Goal: Obtain resource: Download file/media

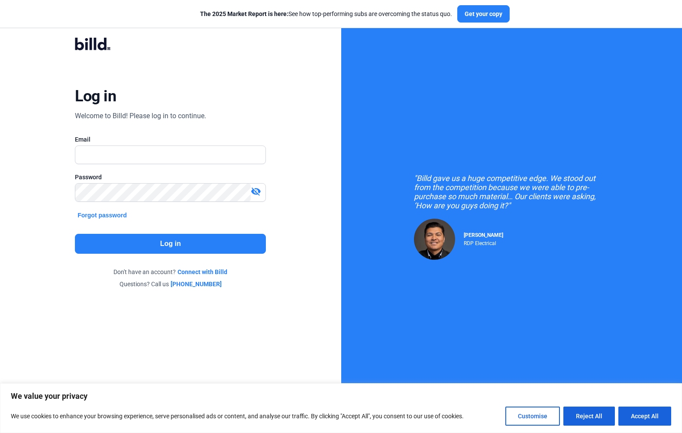
click at [0, 425] on com-1password-button at bounding box center [0, 425] width 0 height 0
click at [521, 161] on div ""Billd gave us a huge competitive edge. We stood out from the competition becau…" at bounding box center [511, 216] width 341 height 433
click at [188, 147] on input "text" at bounding box center [165, 155] width 181 height 18
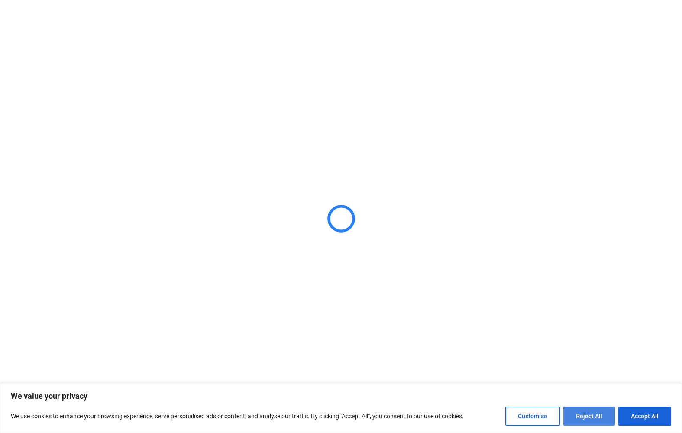
click at [580, 416] on button "Reject All" at bounding box center [590, 416] width 52 height 19
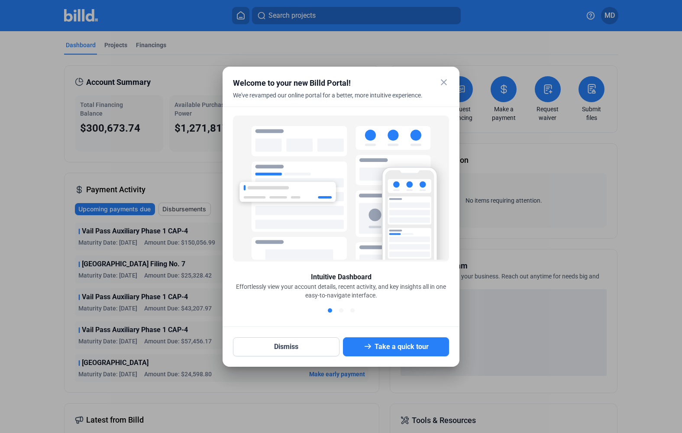
click at [445, 76] on mat-dialog-container "close Welcome to your new Billd Portal! We've revamped our online portal for a …" at bounding box center [341, 217] width 237 height 300
click at [445, 81] on mat-icon "close" at bounding box center [444, 82] width 10 height 10
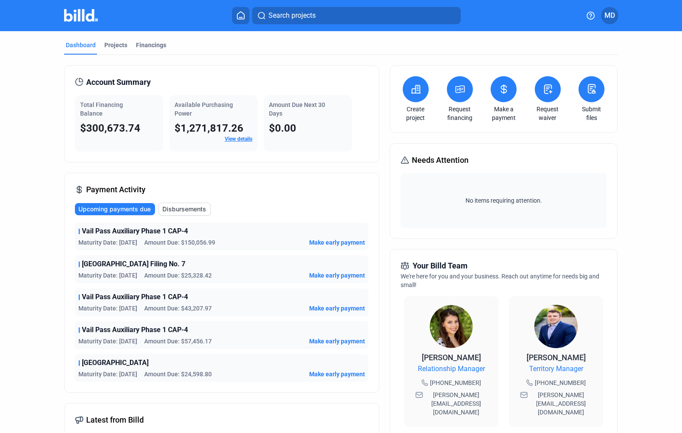
click at [57, 172] on div "Dashboard Projects Financings Account Summary Total Financing Balance $300,673.…" at bounding box center [341, 326] width 589 height 590
click at [202, 206] on span "Disbursements" at bounding box center [184, 209] width 44 height 9
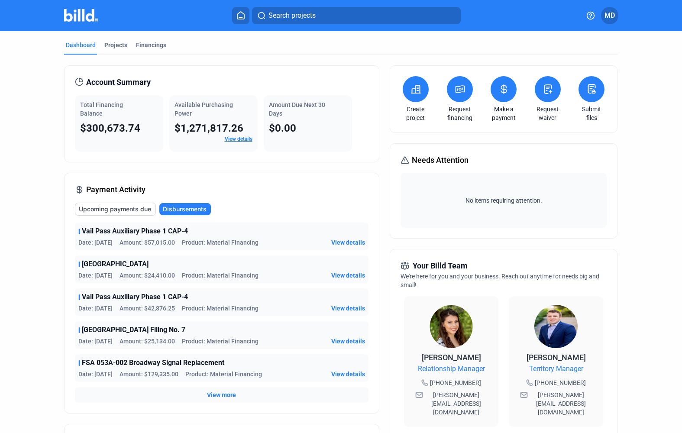
click at [230, 392] on span "View more" at bounding box center [221, 395] width 29 height 9
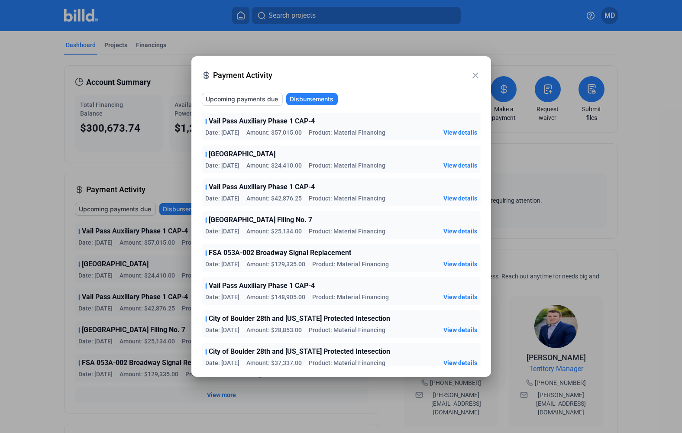
scroll to position [1, 0]
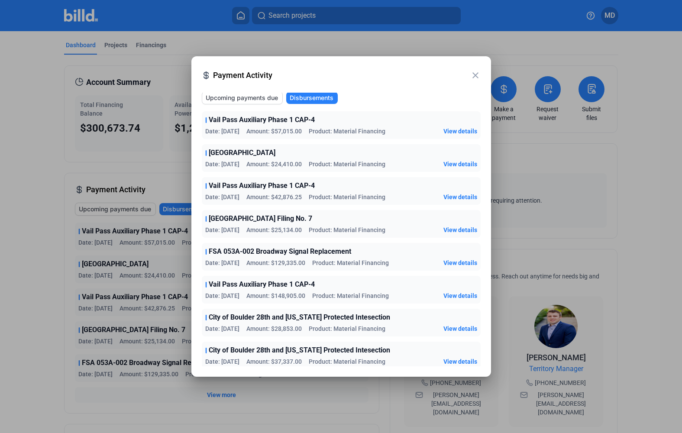
drag, startPoint x: 274, startPoint y: 144, endPoint x: 276, endPoint y: 128, distance: 16.7
click at [276, 128] on div "Vail Pass Auxiliary Phase 1 CAP-4 Date: [DATE] Amount: $57,015.00 Product: Mate…" at bounding box center [341, 339] width 279 height 456
click at [289, 123] on span "Vail Pass Auxiliary Phase 1 CAP-4" at bounding box center [262, 120] width 106 height 10
click at [640, 169] on div at bounding box center [341, 216] width 682 height 433
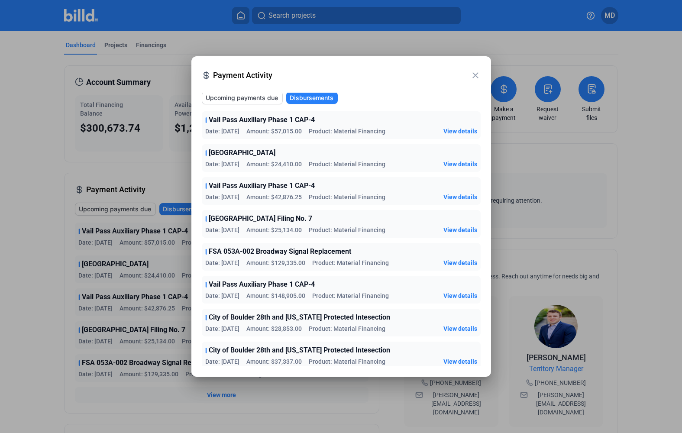
click at [457, 195] on span "View details" at bounding box center [461, 197] width 34 height 9
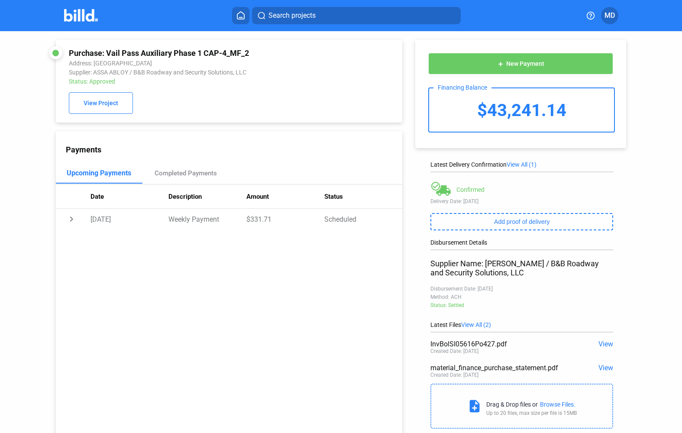
scroll to position [33, 0]
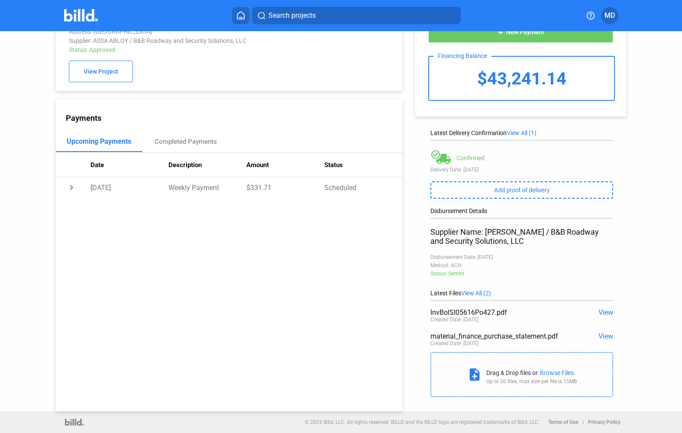
click at [600, 313] on span "View" at bounding box center [606, 312] width 15 height 8
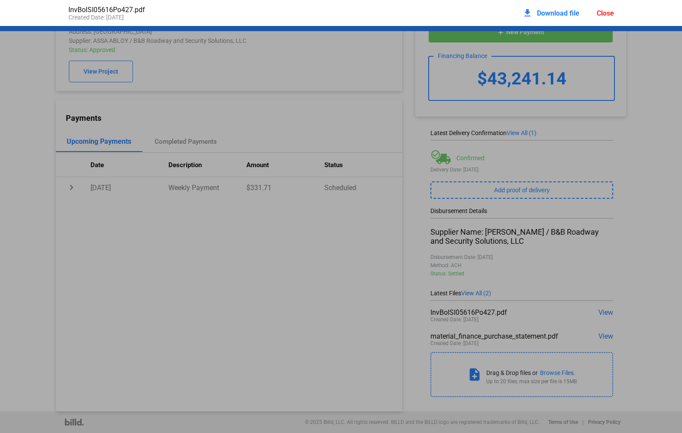
scroll to position [4, 0]
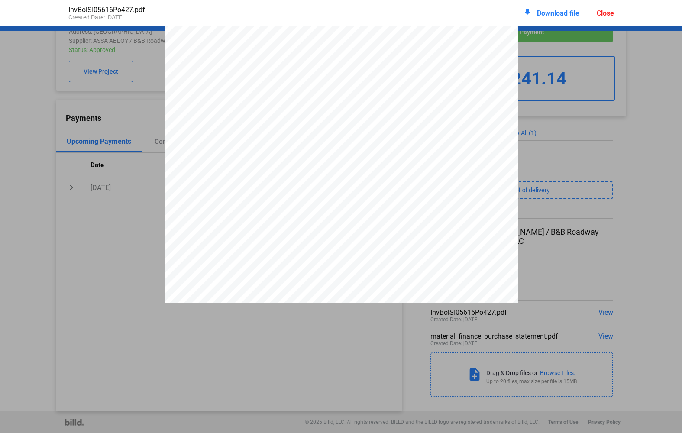
click at [551, 14] on span "Download file" at bounding box center [558, 13] width 42 height 8
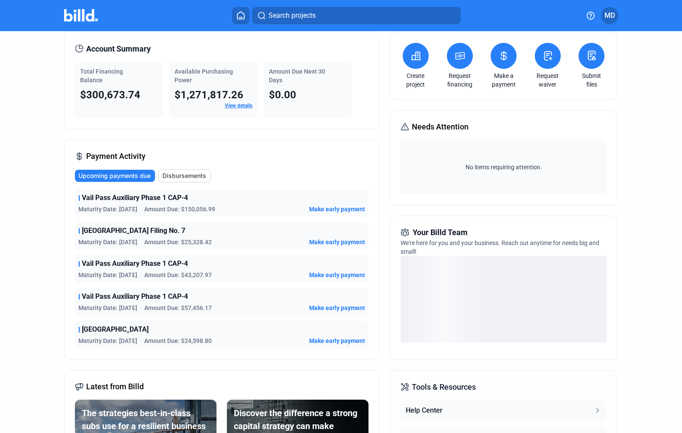
click at [191, 178] on span "Disbursements" at bounding box center [184, 176] width 44 height 9
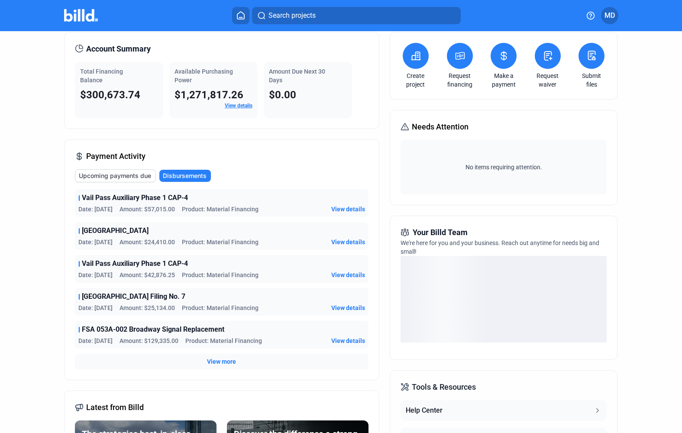
click at [355, 208] on span "View details" at bounding box center [348, 209] width 34 height 9
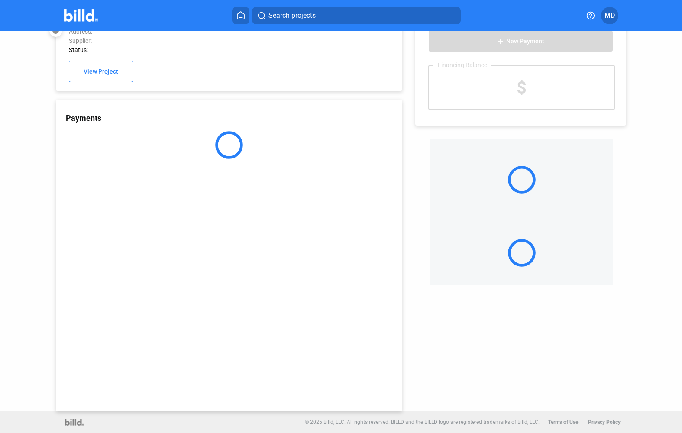
scroll to position [24, 0]
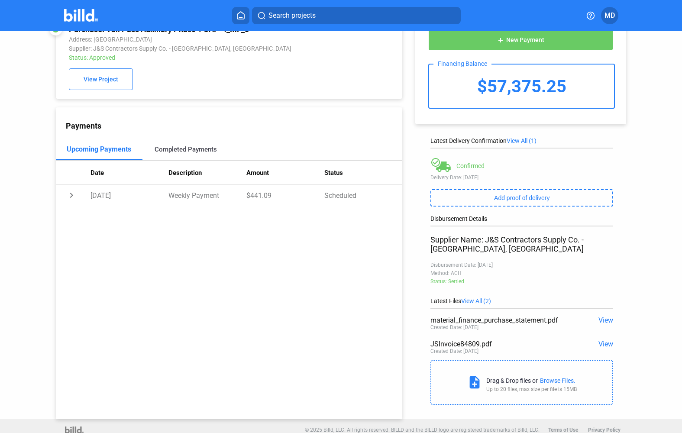
click at [186, 148] on div "Completed Payments" at bounding box center [186, 150] width 62 height 8
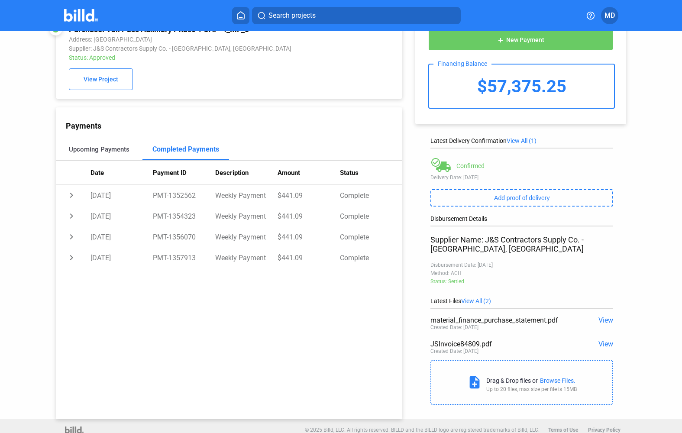
click at [101, 153] on div "Upcoming Payments" at bounding box center [99, 150] width 61 height 8
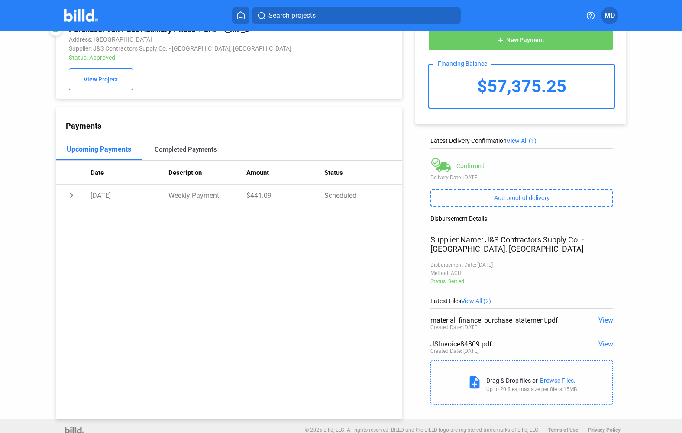
click at [204, 144] on div "Completed Payments" at bounding box center [186, 149] width 87 height 21
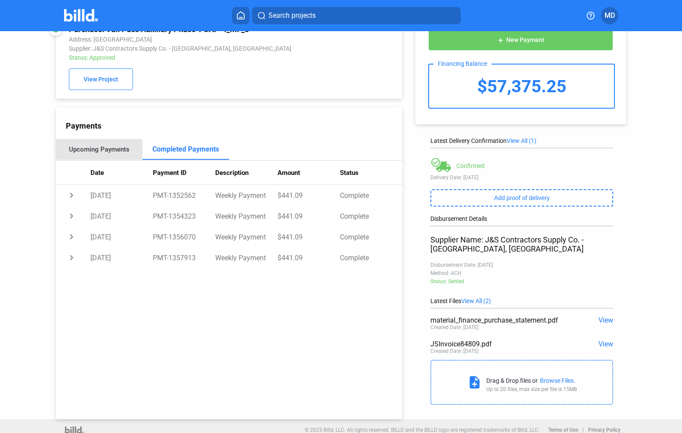
click at [91, 147] on div "Upcoming Payments" at bounding box center [99, 149] width 87 height 21
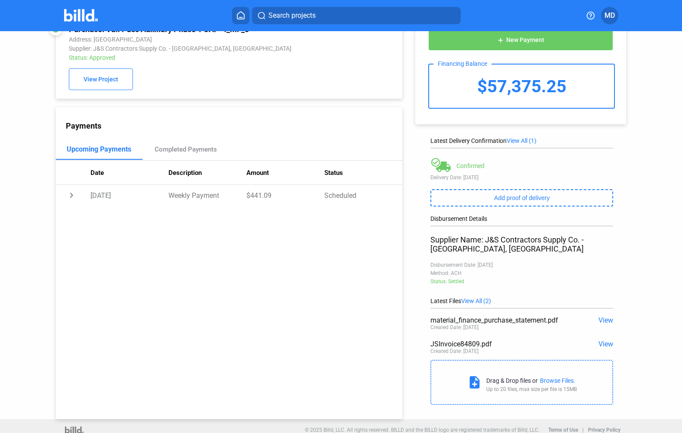
click at [610, 345] on span "View" at bounding box center [606, 344] width 15 height 8
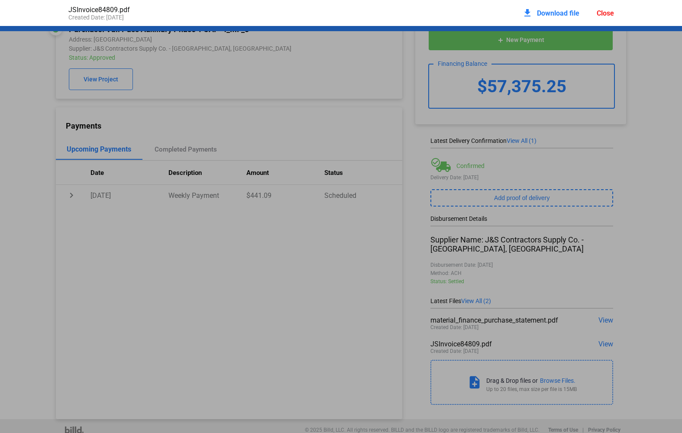
scroll to position [4, 0]
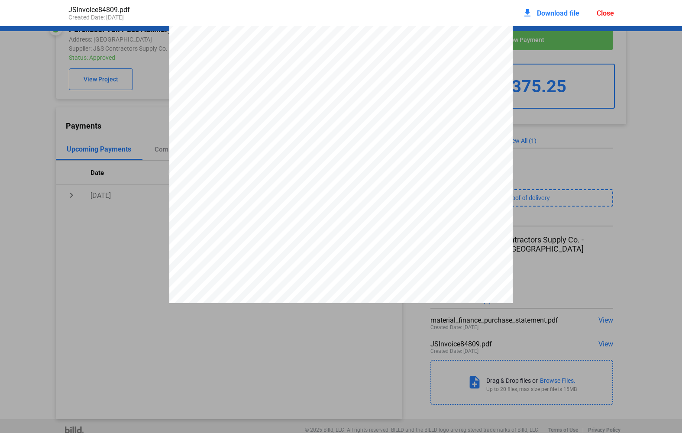
click at [554, 12] on span "Download file" at bounding box center [558, 13] width 42 height 8
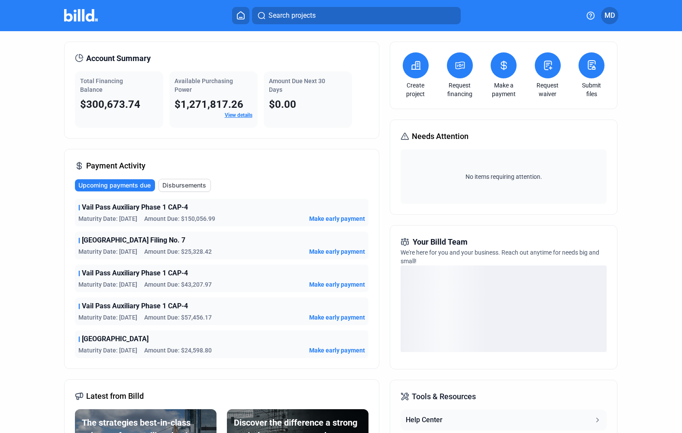
click at [198, 184] on span "Disbursements" at bounding box center [184, 185] width 44 height 9
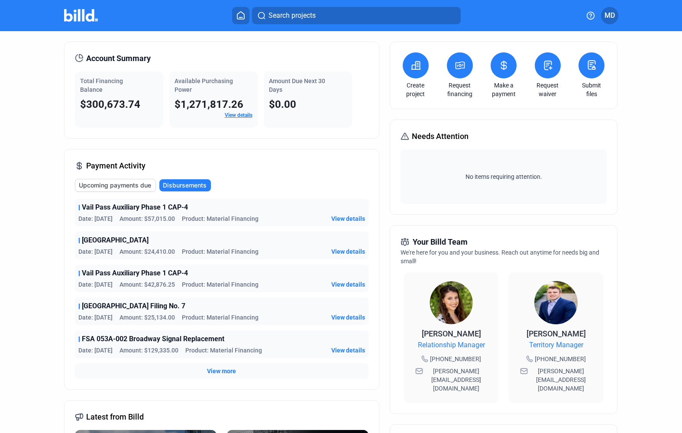
click at [32, 144] on div "Dashboard Projects Financings Account Summary Total Financing Balance $300,673.…" at bounding box center [341, 302] width 682 height 590
click at [342, 252] on span "View details" at bounding box center [348, 251] width 34 height 9
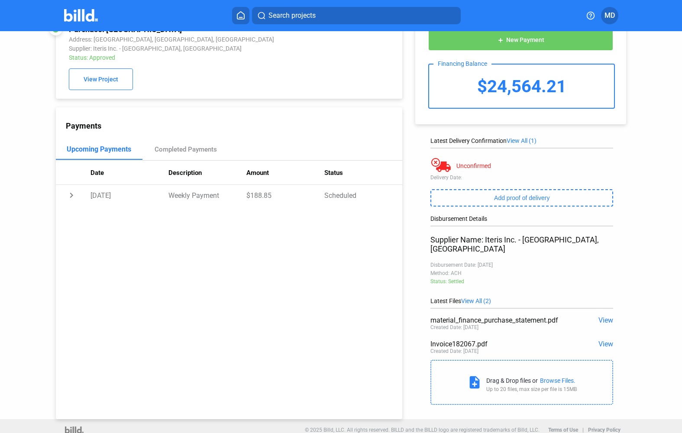
click at [608, 340] on span "View" at bounding box center [606, 344] width 15 height 8
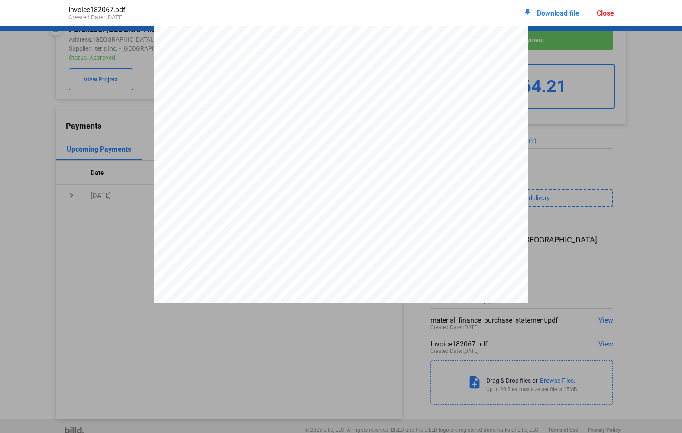
scroll to position [4, 0]
click at [566, 7] on div "download Download file" at bounding box center [550, 12] width 57 height 19
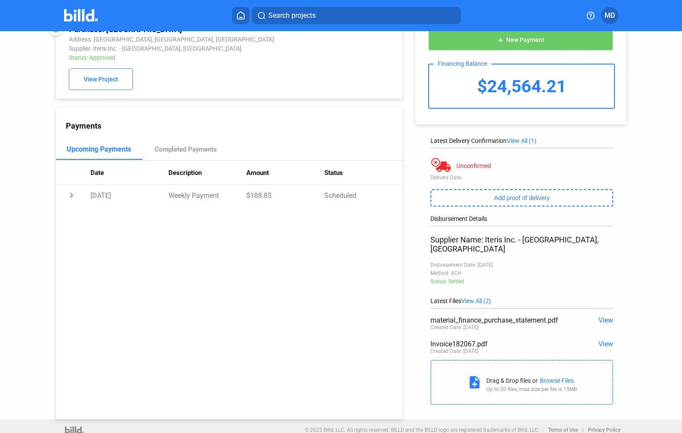
click at [604, 316] on span "View" at bounding box center [606, 320] width 15 height 8
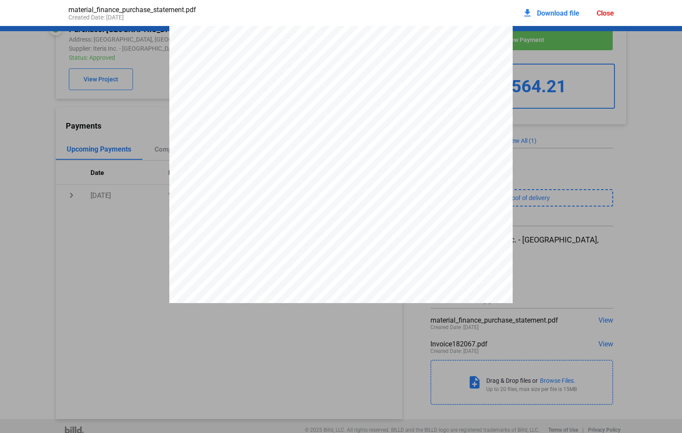
click at [542, 13] on span "Download file" at bounding box center [558, 13] width 42 height 8
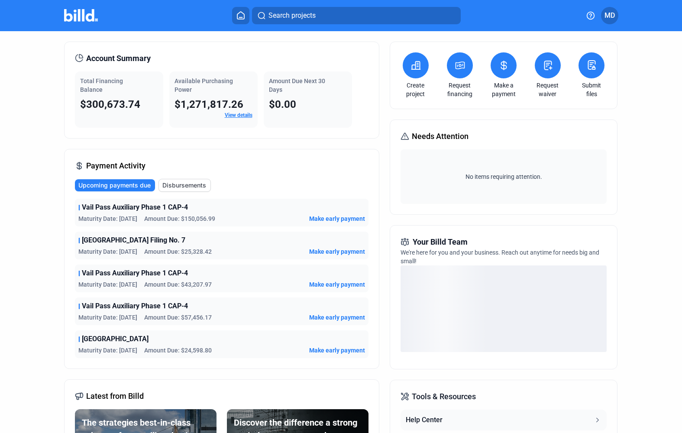
click at [192, 186] on span "Disbursements" at bounding box center [184, 185] width 44 height 9
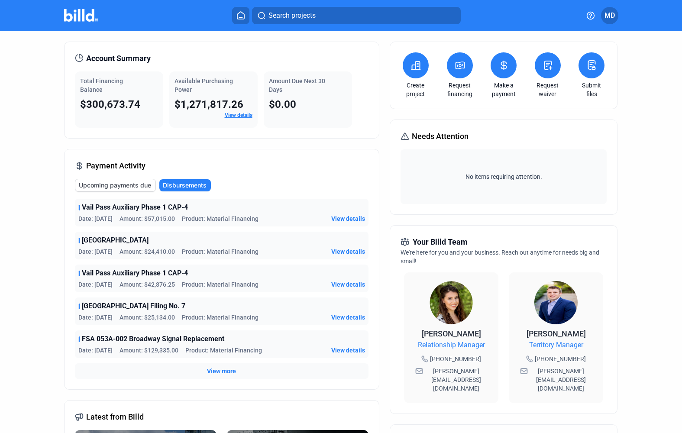
click at [341, 216] on span "View details" at bounding box center [348, 218] width 34 height 9
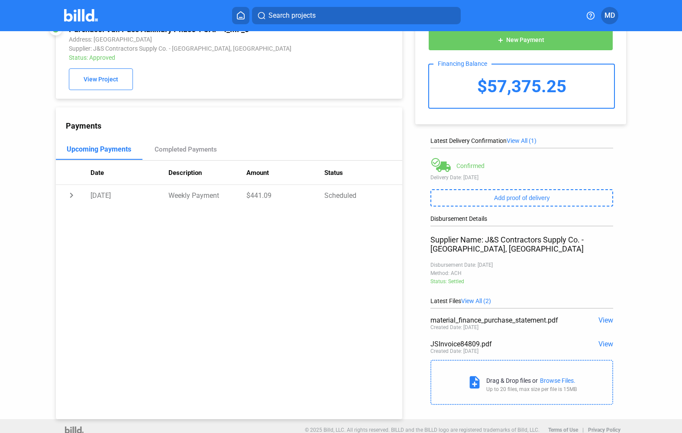
click at [613, 322] on span "View" at bounding box center [606, 320] width 15 height 8
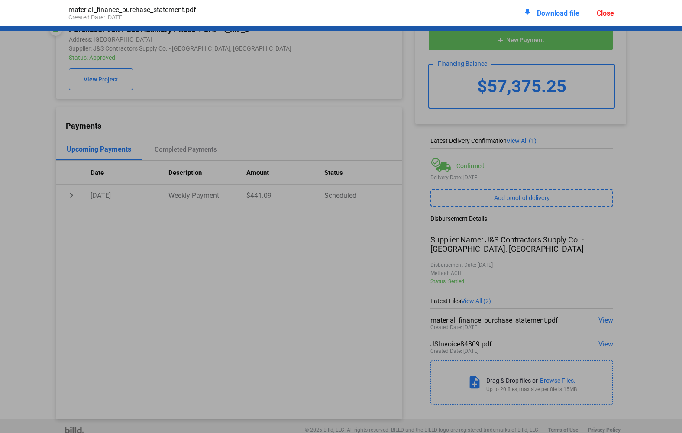
scroll to position [4, 0]
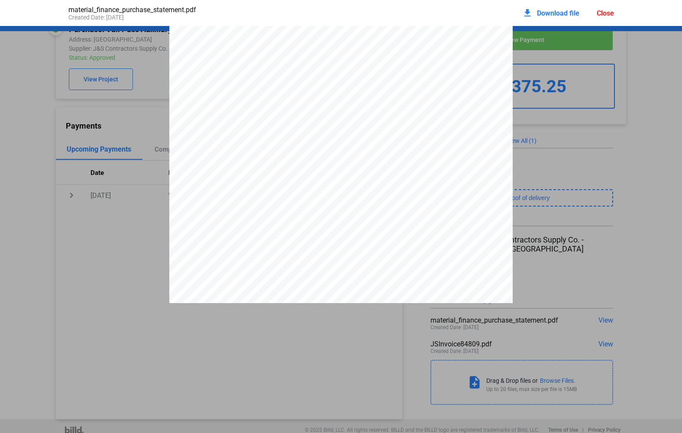
click at [539, 11] on span "Download file" at bounding box center [558, 13] width 42 height 8
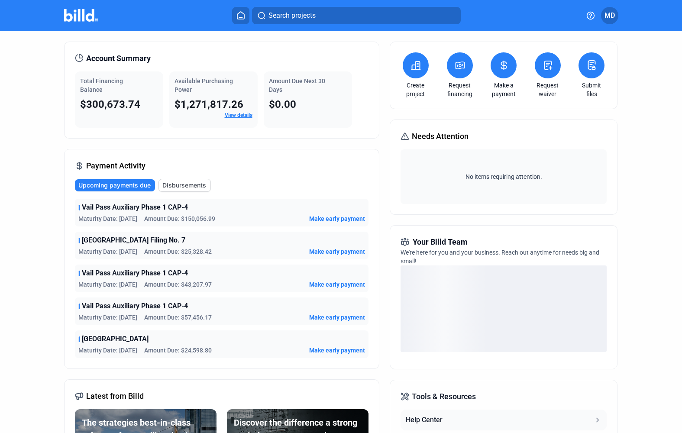
click at [179, 187] on span "Disbursements" at bounding box center [184, 185] width 44 height 9
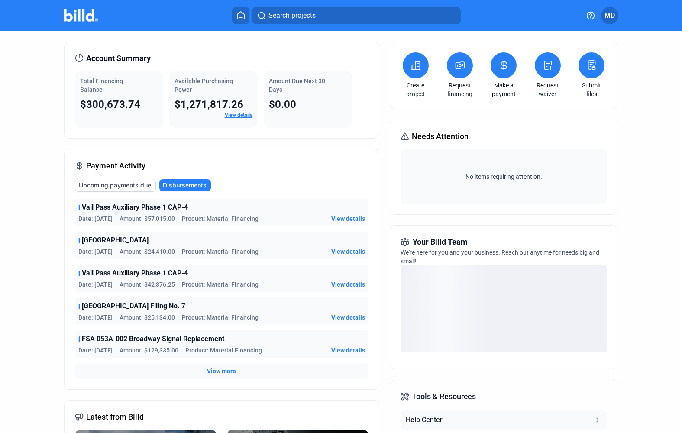
click at [354, 282] on span "View details" at bounding box center [348, 284] width 34 height 9
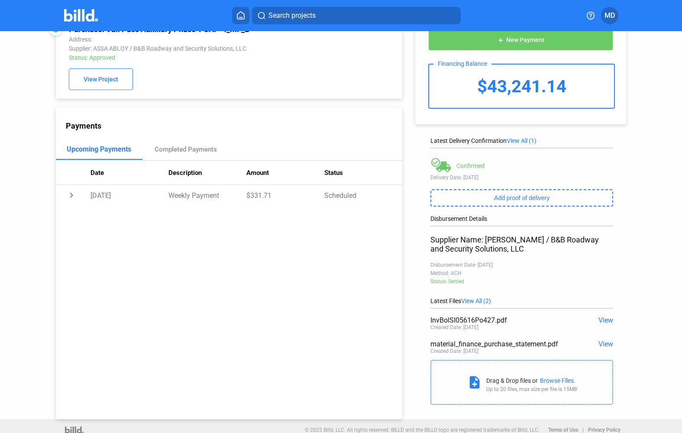
click at [607, 348] on span "View" at bounding box center [606, 344] width 15 height 8
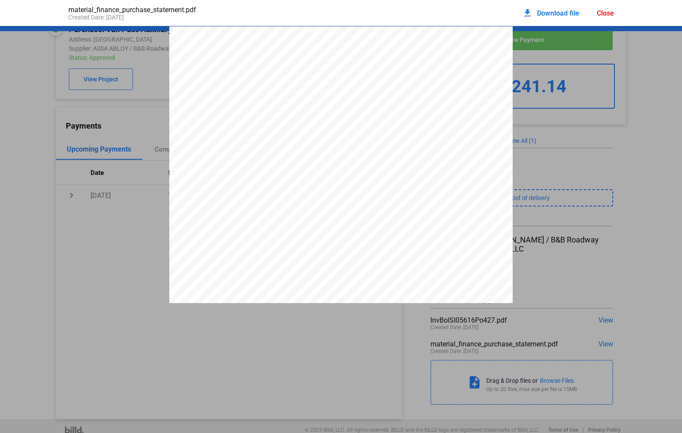
scroll to position [4, 0]
click at [537, 13] on span "Download file" at bounding box center [558, 13] width 42 height 8
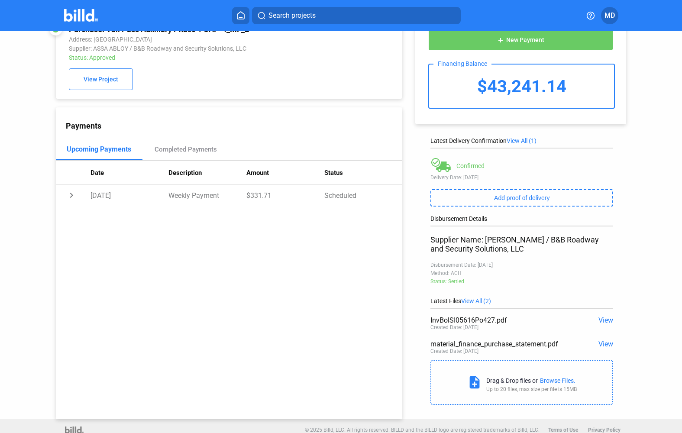
click at [393, 111] on div "Payments Upcoming Payments Completed Payments Date Description Amount Status ch…" at bounding box center [229, 263] width 347 height 312
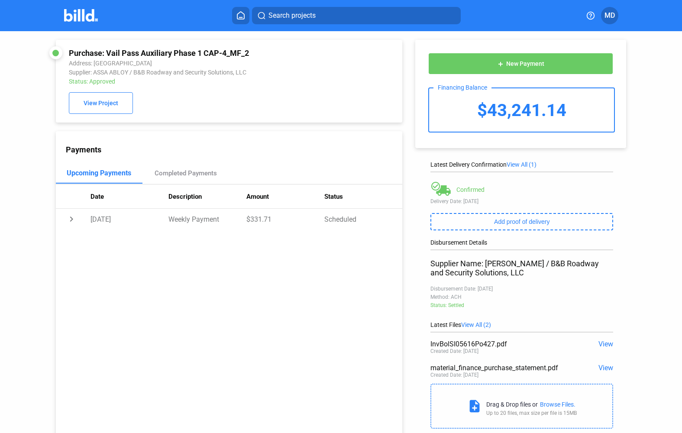
click at [237, 16] on icon at bounding box center [241, 15] width 9 height 8
